Goal: Task Accomplishment & Management: Use online tool/utility

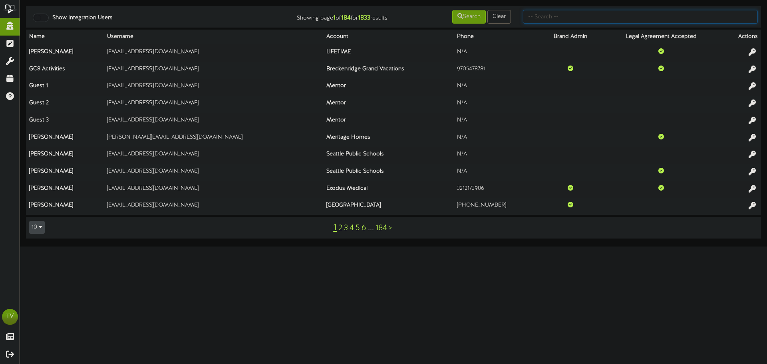
drag, startPoint x: 573, startPoint y: 10, endPoint x: 573, endPoint y: 16, distance: 5.6
click at [573, 12] on input "text" at bounding box center [640, 17] width 235 height 14
type input "christian"
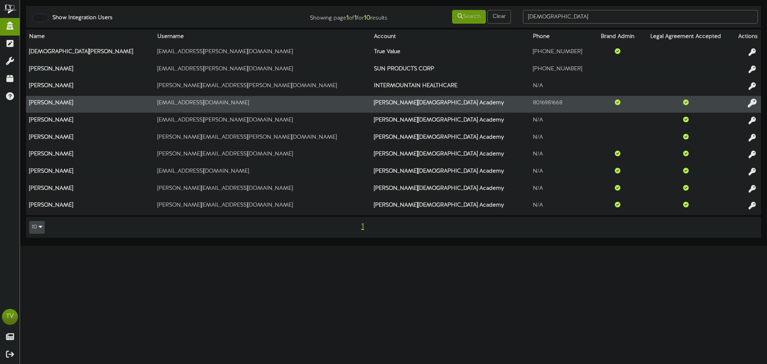
click at [751, 101] on icon at bounding box center [752, 103] width 9 height 9
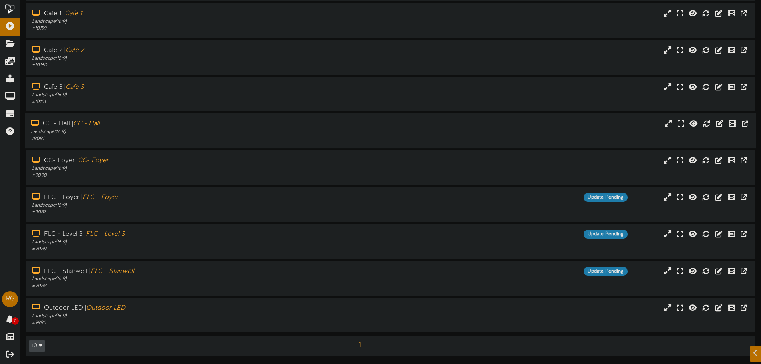
scroll to position [45, 0]
click at [132, 213] on div "# 9087" at bounding box center [177, 211] width 293 height 7
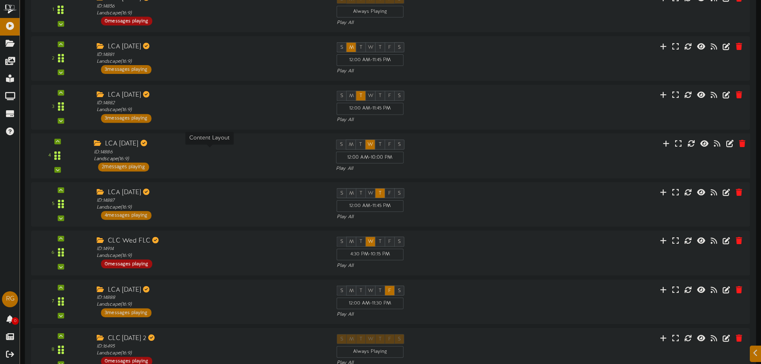
scroll to position [365, 0]
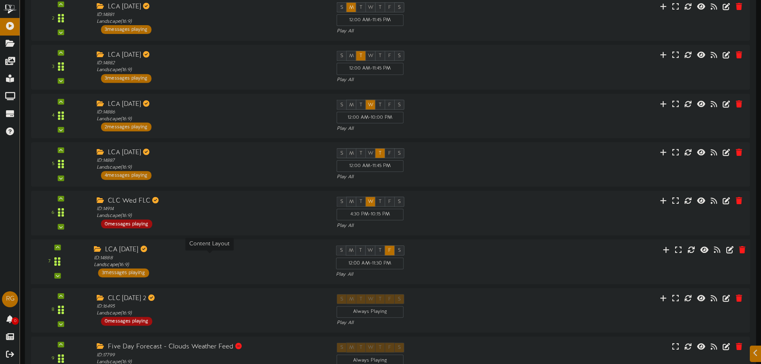
click at [188, 264] on div "ID: 14888 Landscape ( 16:9 )" at bounding box center [209, 261] width 230 height 14
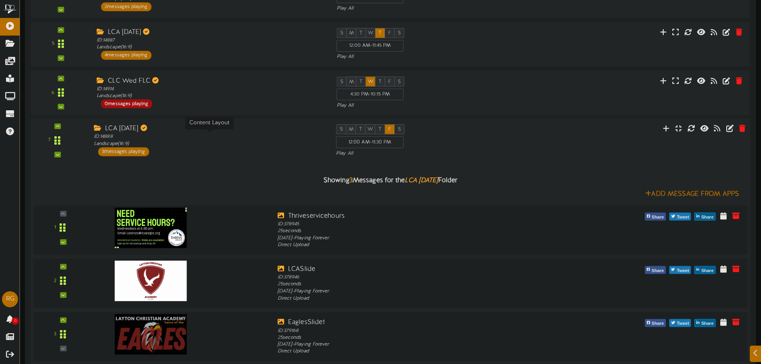
click at [204, 146] on div "ID: 14888 Landscape ( 16:9 )" at bounding box center [209, 140] width 230 height 14
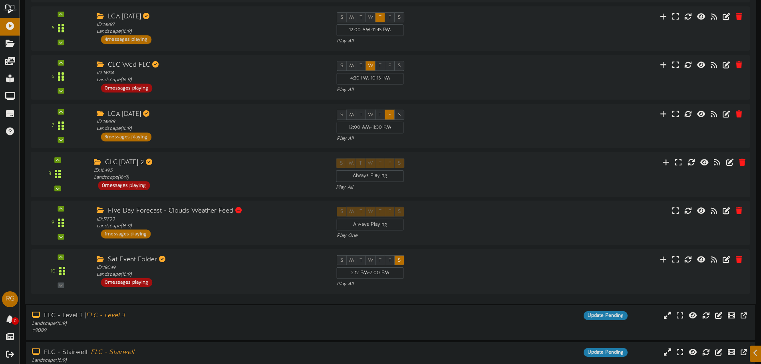
scroll to position [525, 0]
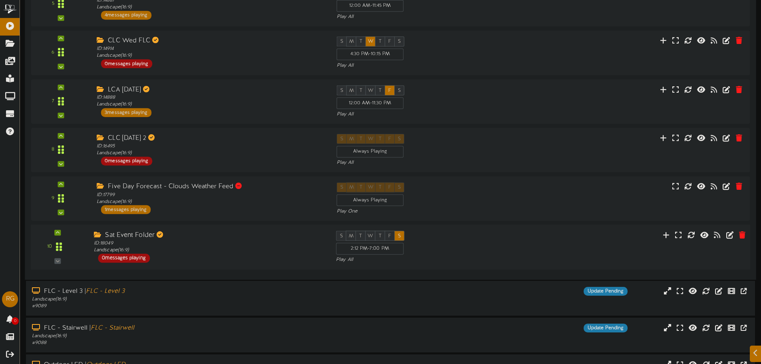
click at [178, 236] on div "Sat Event Folder" at bounding box center [209, 235] width 230 height 9
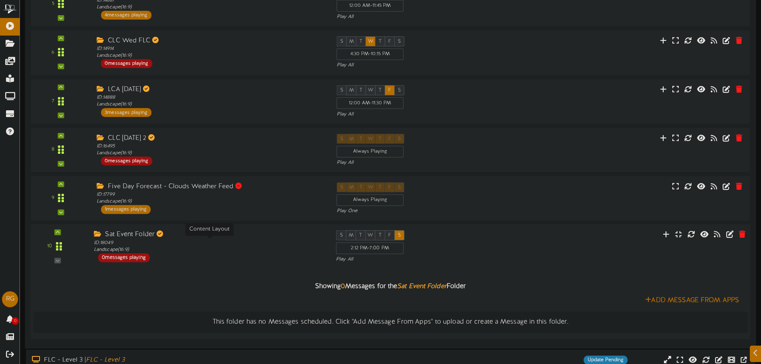
click at [209, 243] on div "ID: 18049 Landscape ( 16:9 )" at bounding box center [209, 247] width 230 height 14
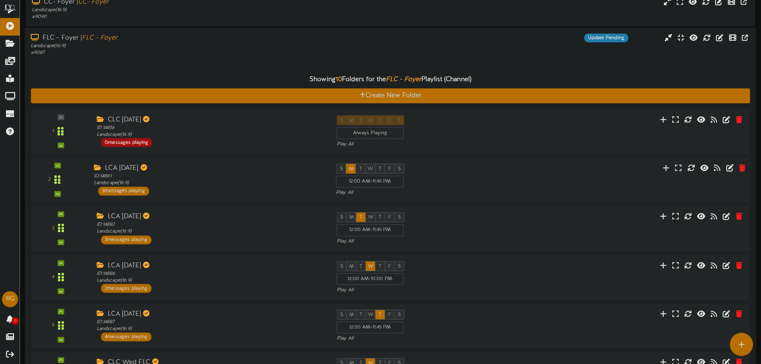
scroll to position [165, 0]
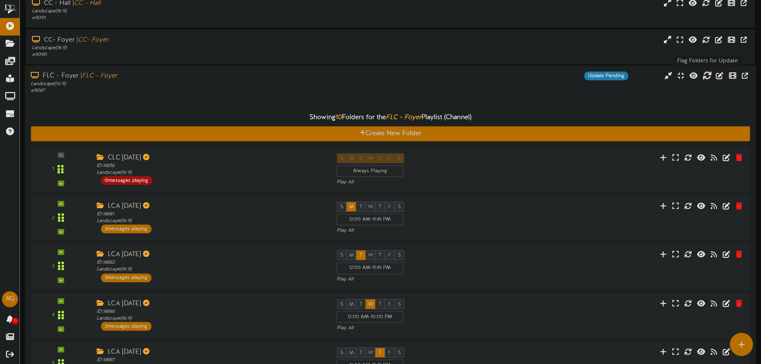
click at [708, 77] on icon at bounding box center [706, 75] width 9 height 9
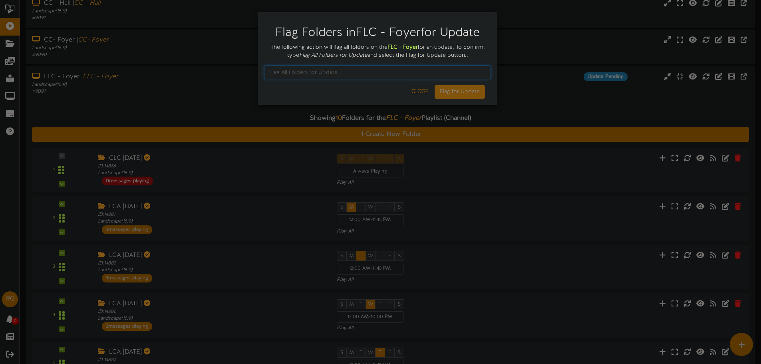
click at [406, 73] on input "text" at bounding box center [377, 72] width 227 height 14
click at [297, 69] on input "Flag All FOlders for Updated" at bounding box center [377, 72] width 227 height 14
click at [401, 77] on input "Flag All Folders for Updated" at bounding box center [377, 72] width 227 height 14
type input "Flag All Folders for Update"
click at [454, 93] on button "Flag for Update" at bounding box center [459, 92] width 50 height 14
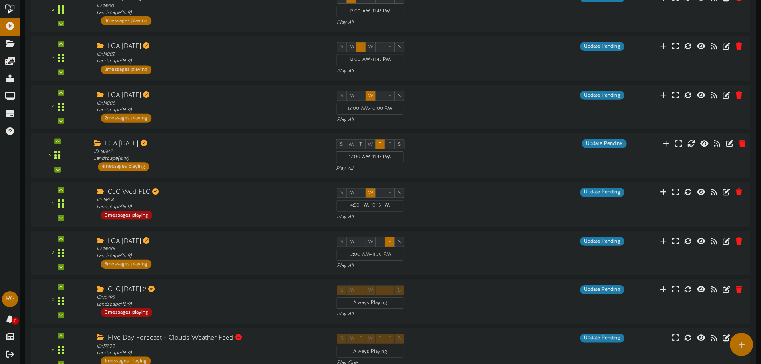
scroll to position [359, 0]
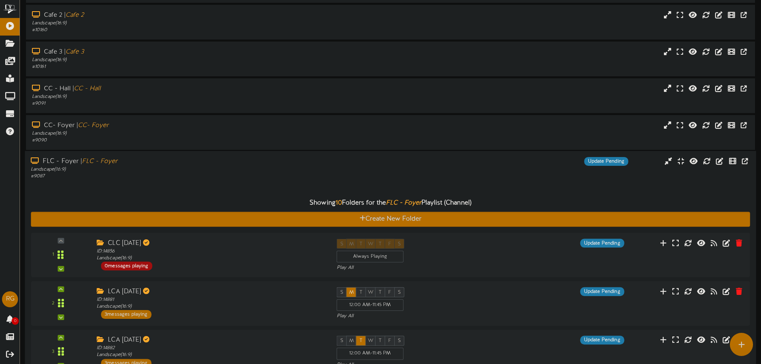
drag, startPoint x: 129, startPoint y: 174, endPoint x: 111, endPoint y: 109, distance: 67.4
click at [129, 174] on div "# 9087" at bounding box center [177, 176] width 293 height 7
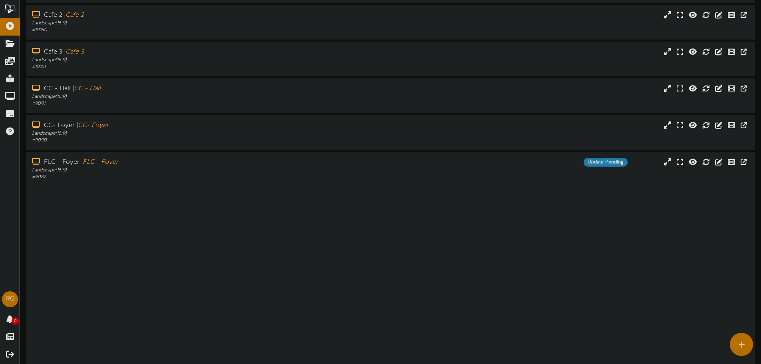
scroll to position [45, 0]
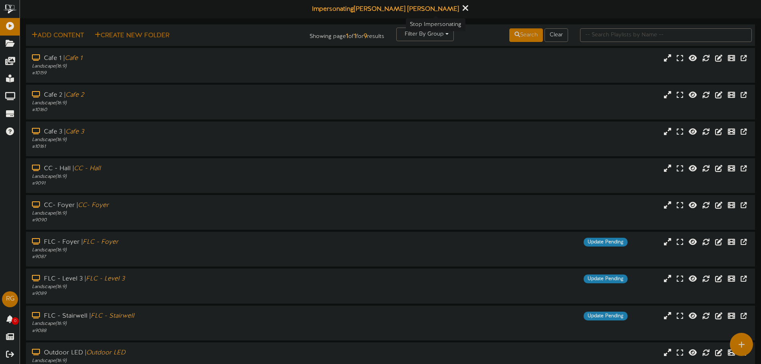
click at [462, 9] on icon at bounding box center [464, 8] width 5 height 9
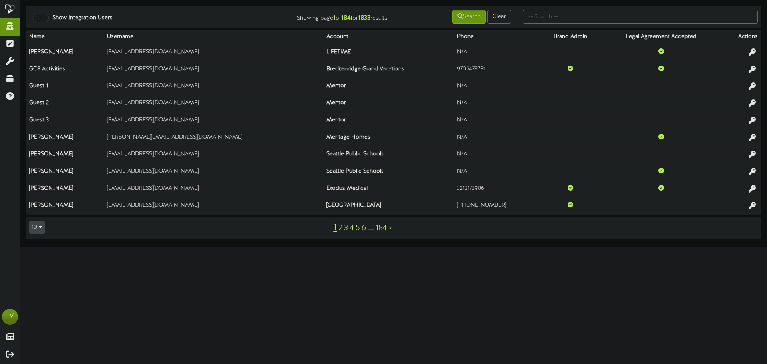
drag, startPoint x: 762, startPoint y: 40, endPoint x: 766, endPoint y: 42, distance: 4.5
click at [763, 41] on div "Show Integration Users Showing page 1 of 184 for 1833 results Search Clear Name…" at bounding box center [393, 126] width 747 height 240
click at [533, 16] on input "text" at bounding box center [640, 17] width 235 height 14
type input "[PERSON_NAME].r"
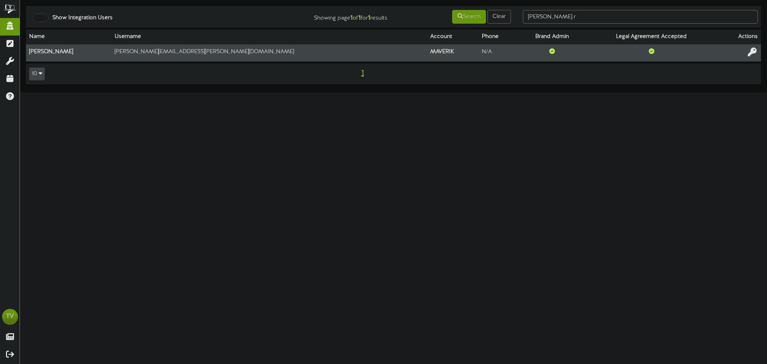
click at [751, 54] on icon at bounding box center [752, 52] width 9 height 9
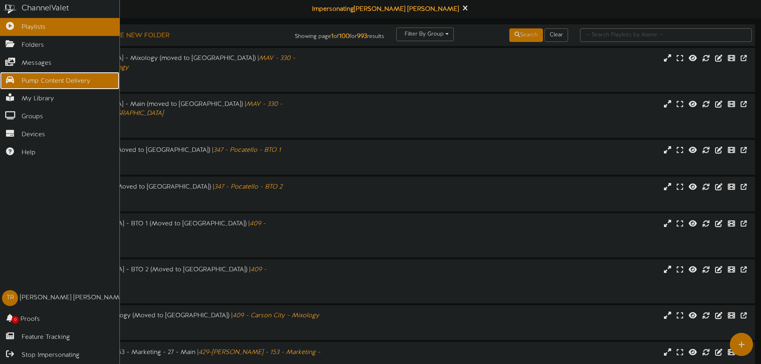
click at [51, 81] on span "Pump Content Delivery" at bounding box center [56, 81] width 69 height 9
click at [14, 78] on icon at bounding box center [10, 79] width 20 height 6
